Goal: Find specific page/section

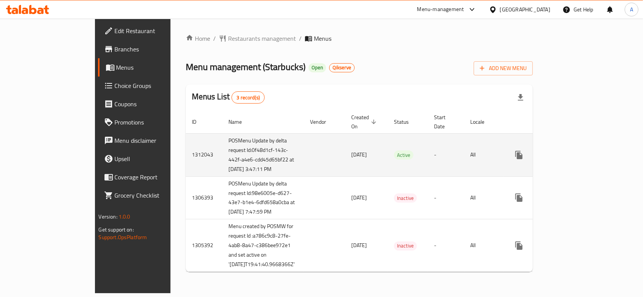
scroll to position [34, 0]
drag, startPoint x: 163, startPoint y: 95, endPoint x: 188, endPoint y: 99, distance: 25.2
click at [222, 133] on td "POSMenu Update by delta request Id:0f48d1cf-143c-442f-a4e6-cdd45d65bf22 at [DAT…" at bounding box center [263, 154] width 82 height 43
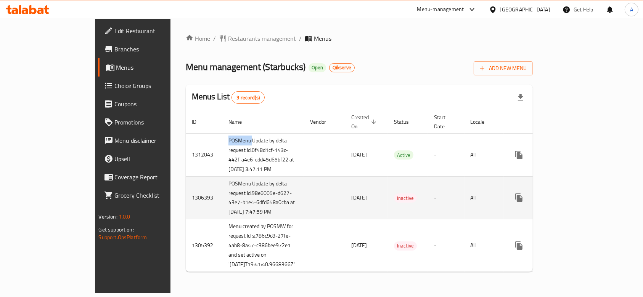
scroll to position [0, 0]
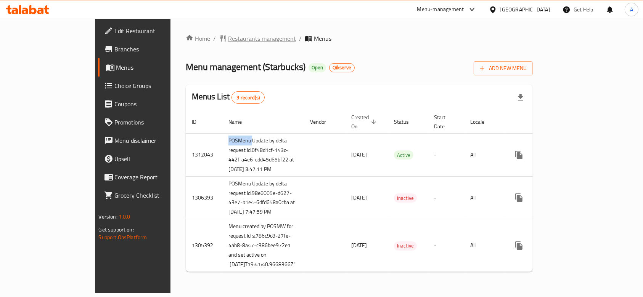
click at [228, 37] on span "Restaurants management" at bounding box center [262, 38] width 68 height 9
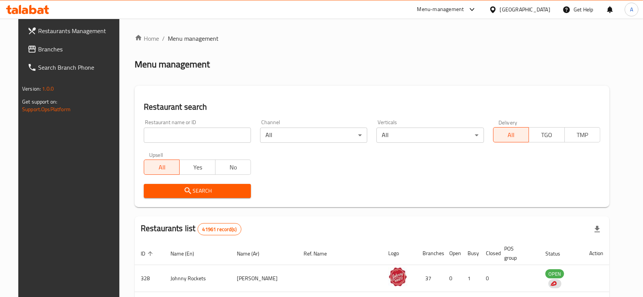
click at [518, 13] on div "[GEOGRAPHIC_DATA]" at bounding box center [525, 9] width 50 height 8
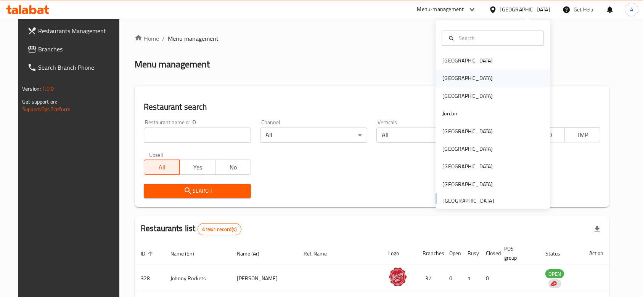
click at [453, 82] on div "[GEOGRAPHIC_DATA]" at bounding box center [467, 79] width 63 height 18
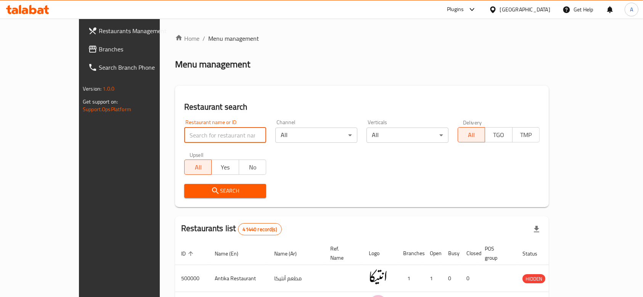
click at [200, 136] on input "search" at bounding box center [225, 135] width 82 height 15
click at [325, 180] on div "Search" at bounding box center [362, 191] width 364 height 23
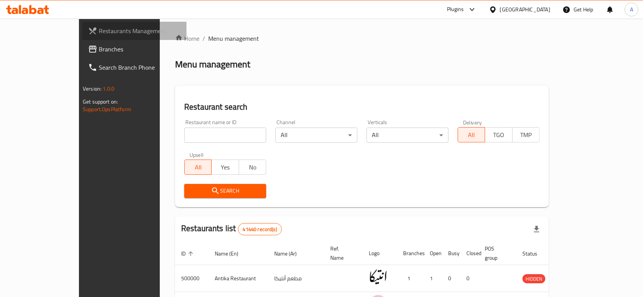
click at [99, 28] on span "Restaurants Management" at bounding box center [140, 30] width 82 height 9
